Goal: Transaction & Acquisition: Purchase product/service

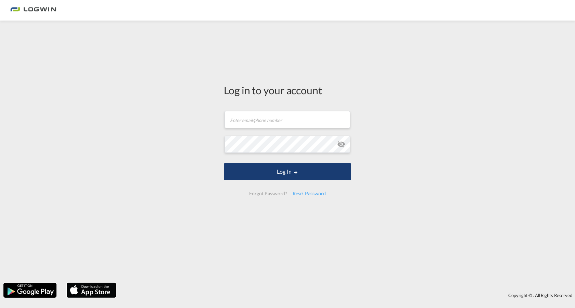
type input "[PERSON_NAME][EMAIL_ADDRESS][PERSON_NAME][DOMAIN_NAME]"
click at [278, 170] on button "Log In" at bounding box center [287, 171] width 127 height 17
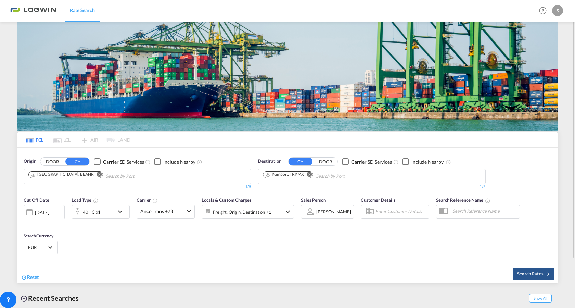
click at [97, 174] on md-icon "Remove" at bounding box center [99, 174] width 5 height 5
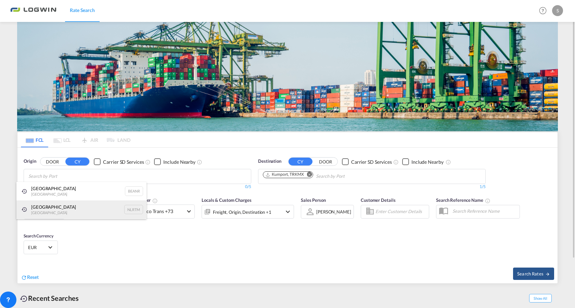
click at [55, 205] on div "[GEOGRAPHIC_DATA] [GEOGRAPHIC_DATA] NLRTM" at bounding box center [81, 209] width 130 height 18
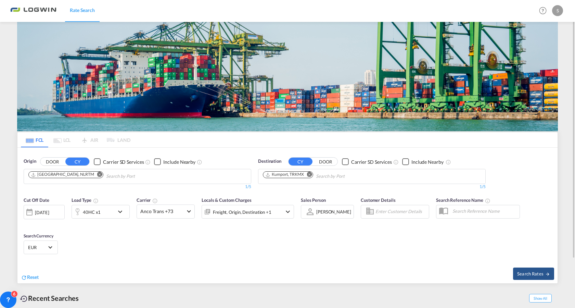
click at [309, 176] on md-icon "Remove" at bounding box center [309, 174] width 5 height 5
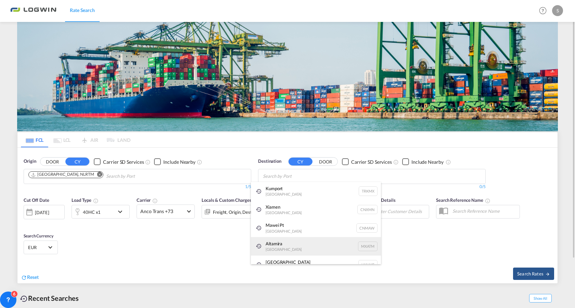
scroll to position [10, 0]
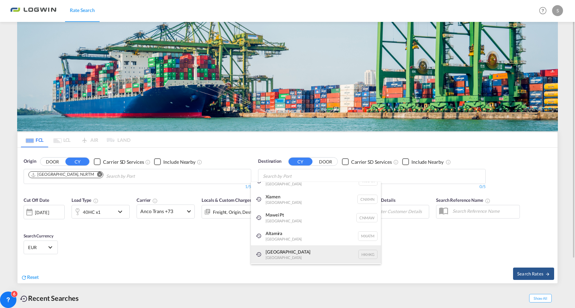
click at [287, 249] on div "[GEOGRAPHIC_DATA] [GEOGRAPHIC_DATA] [GEOGRAPHIC_DATA]" at bounding box center [316, 254] width 130 height 18
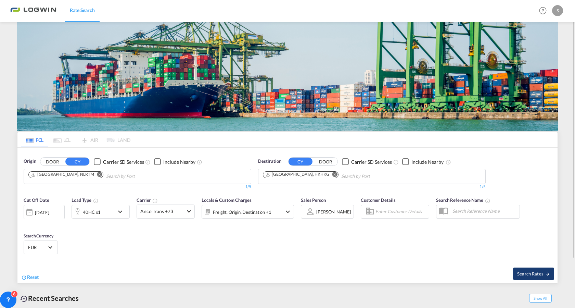
click at [549, 274] on md-icon "icon-arrow-right" at bounding box center [547, 274] width 5 height 5
type input "NLRTM to HKHKG / [DATE]"
